Goal: Task Accomplishment & Management: Complete application form

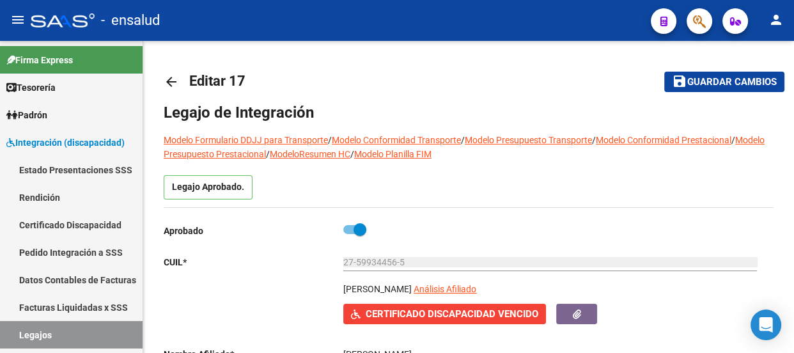
scroll to position [640, 0]
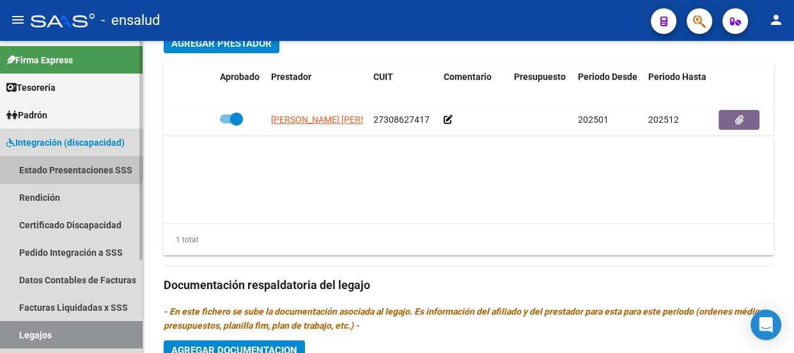
click at [58, 168] on link "Estado Presentaciones SSS" at bounding box center [71, 170] width 143 height 28
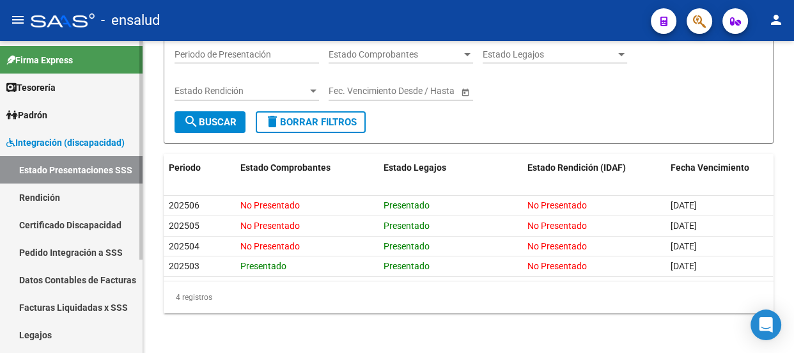
scroll to position [116, 0]
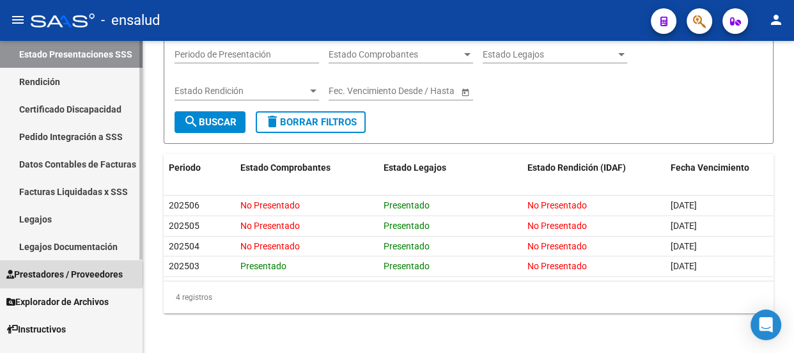
click at [67, 273] on span "Prestadores / Proveedores" at bounding box center [64, 274] width 116 height 14
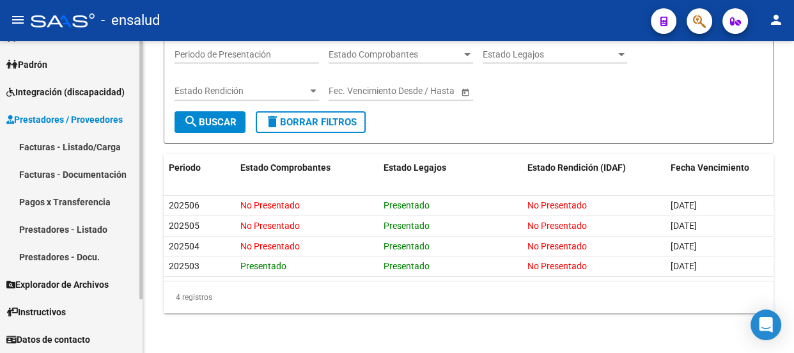
scroll to position [51, 0]
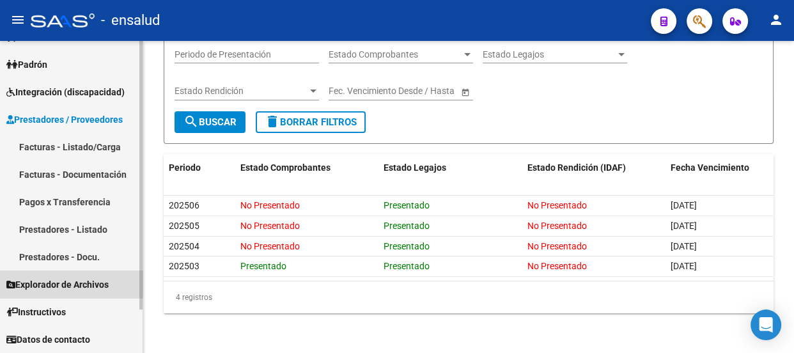
click at [59, 281] on span "Explorador de Archivos" at bounding box center [57, 285] width 102 height 14
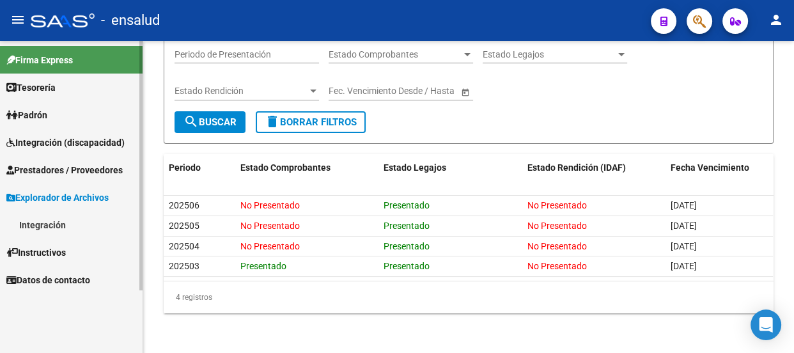
scroll to position [0, 0]
click at [59, 224] on link "Integración" at bounding box center [71, 225] width 143 height 28
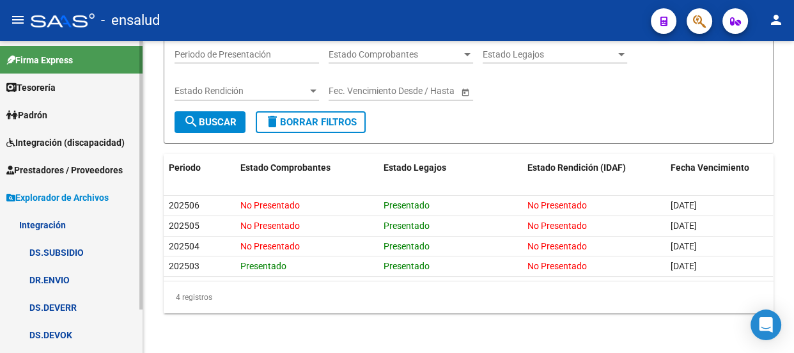
scroll to position [51, 0]
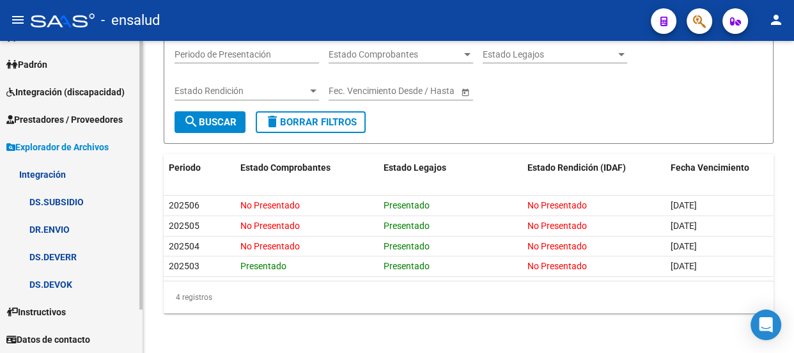
click at [59, 256] on link "DS.DEVERR" at bounding box center [71, 257] width 143 height 28
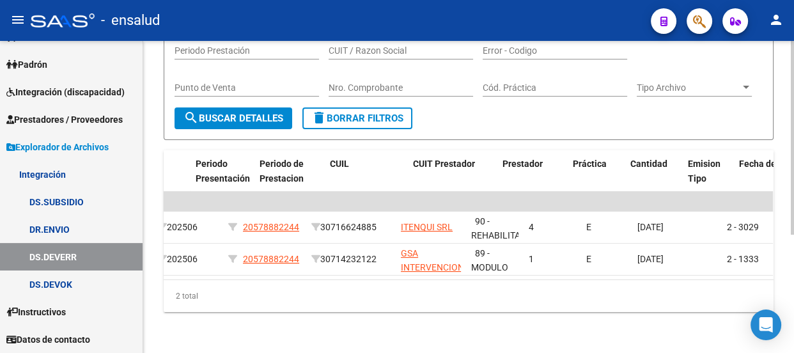
scroll to position [0, 491]
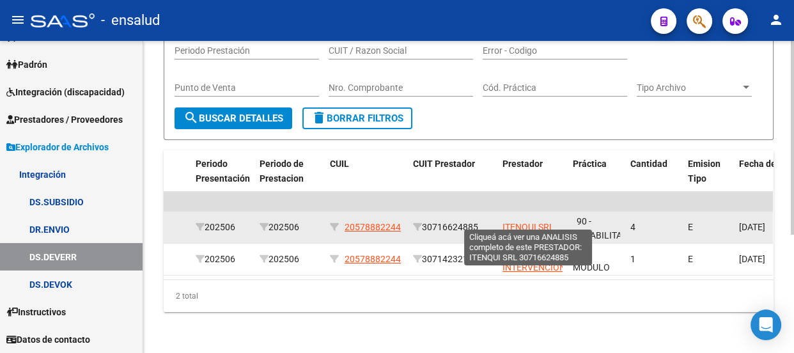
click at [519, 222] on span "ITENQUI SRL" at bounding box center [529, 227] width 52 height 10
type textarea "30716624885"
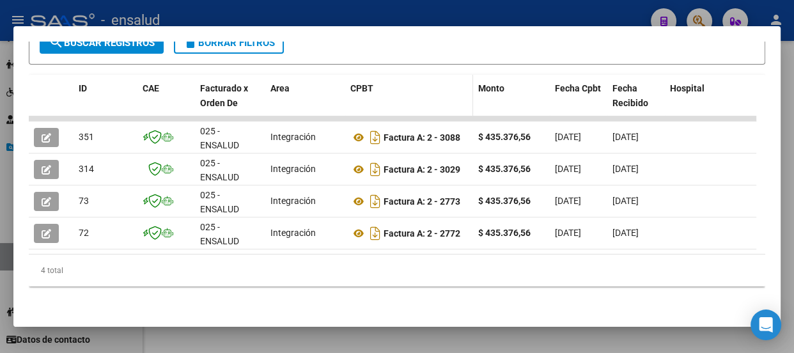
scroll to position [276, 0]
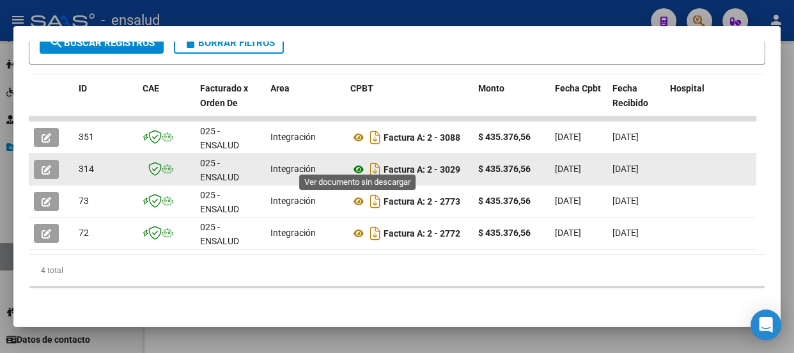
click at [358, 162] on icon at bounding box center [358, 169] width 17 height 15
click at [44, 165] on icon "button" at bounding box center [47, 170] width 10 height 10
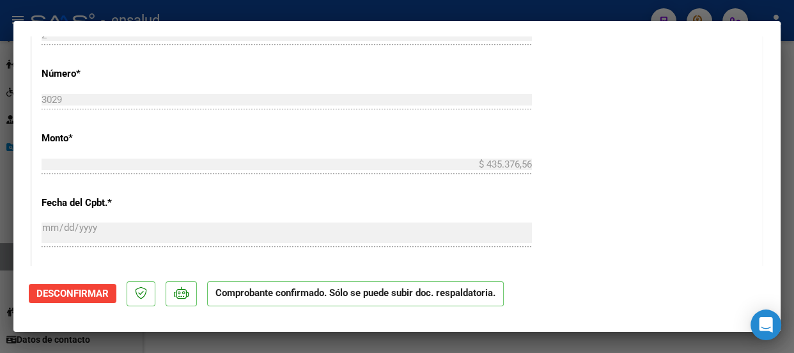
scroll to position [681, 0]
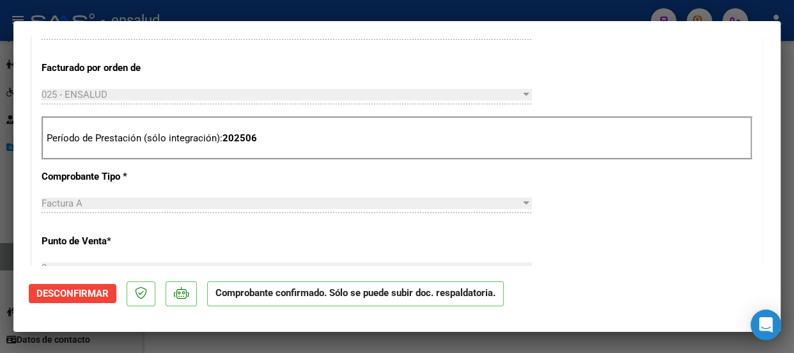
click at [353, 14] on div at bounding box center [397, 176] width 794 height 353
type input "$ 0,00"
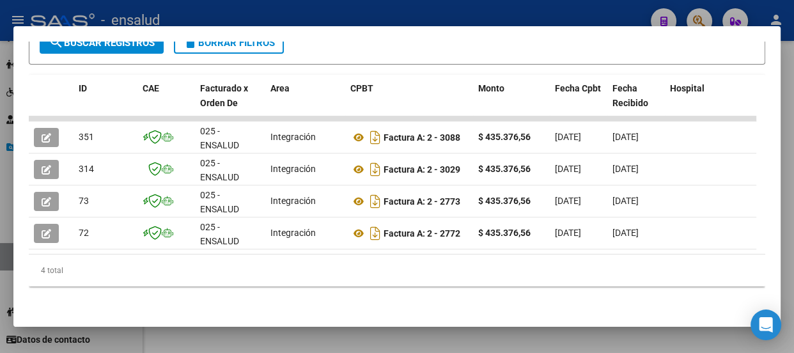
click at [353, 14] on div at bounding box center [397, 176] width 794 height 353
